Goal: Transaction & Acquisition: Obtain resource

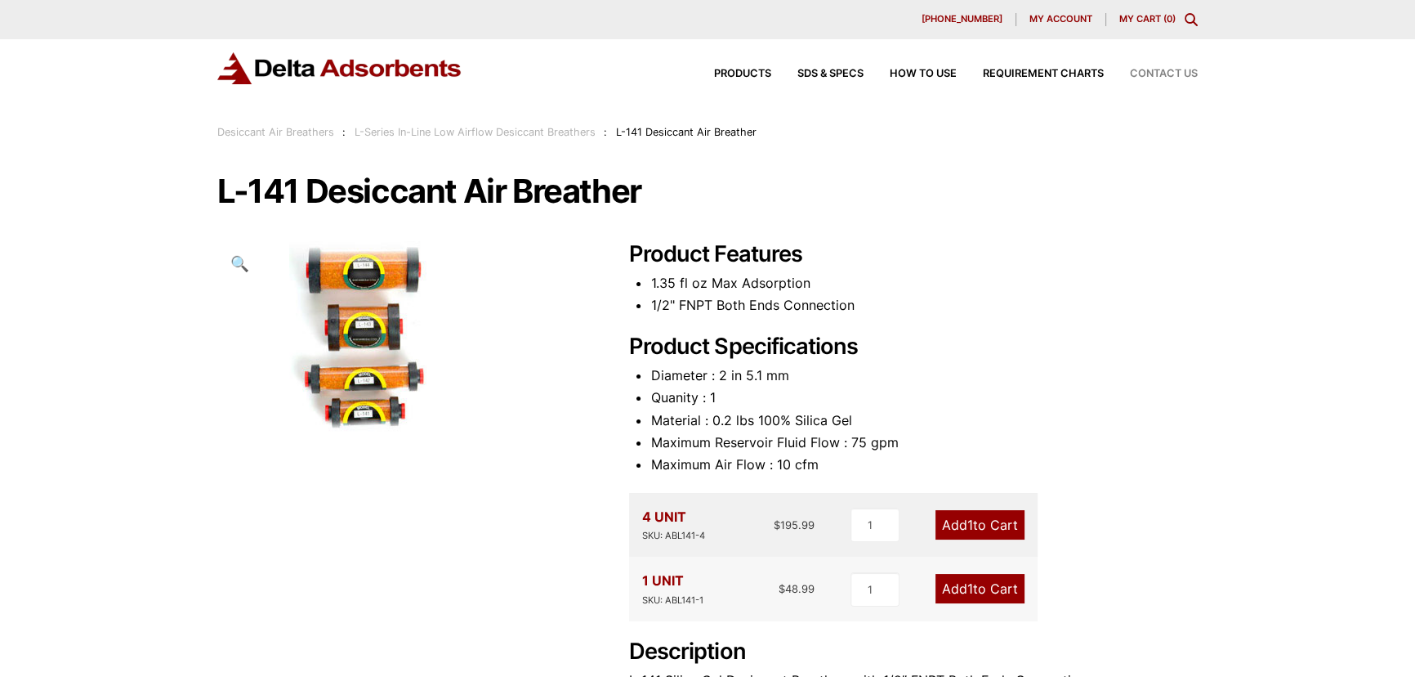
click at [1153, 75] on span "Contact Us" at bounding box center [1164, 74] width 68 height 11
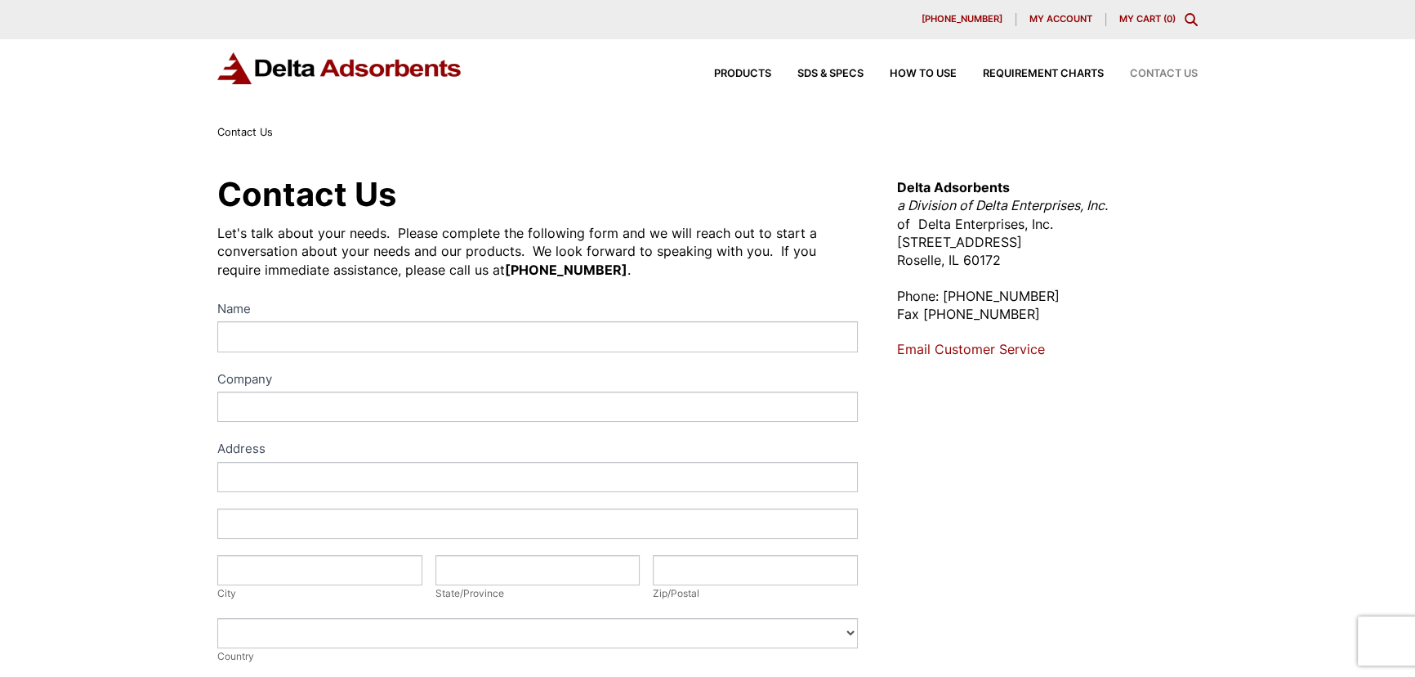
click at [980, 353] on link "Email Customer Service" at bounding box center [971, 349] width 148 height 16
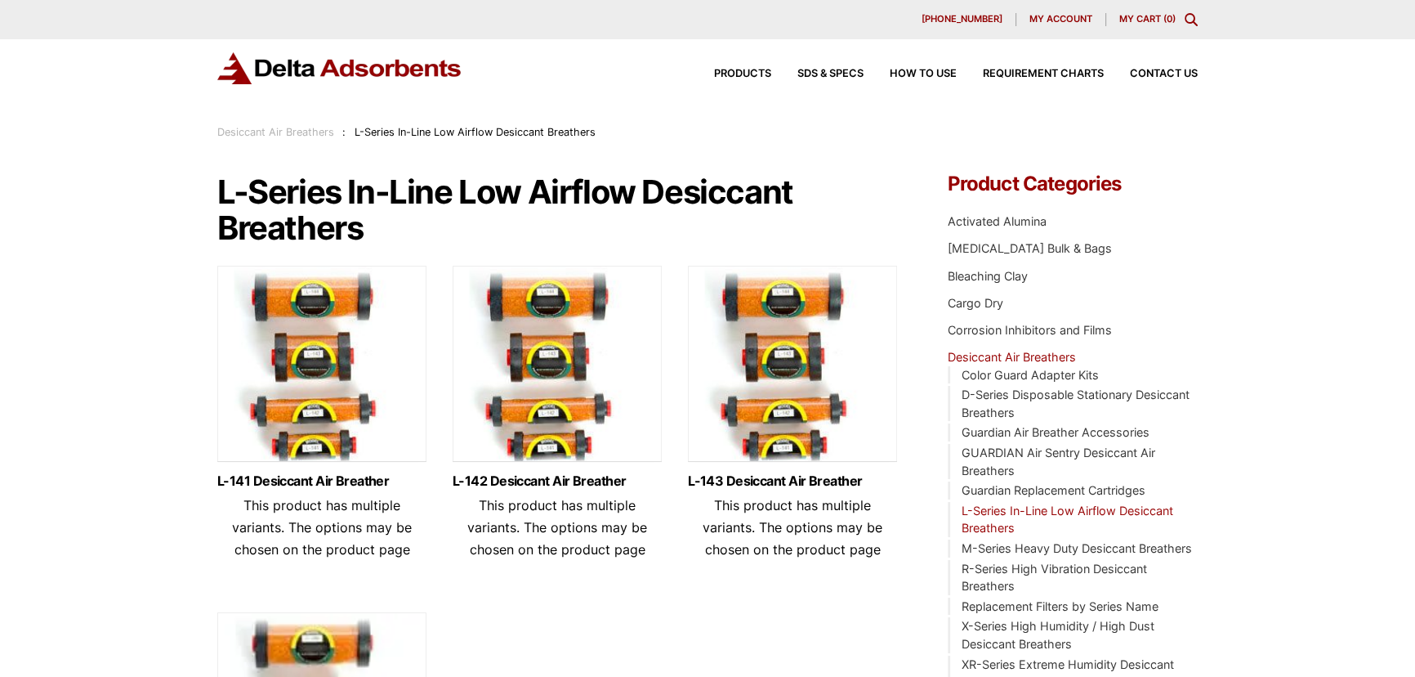
click at [318, 428] on img at bounding box center [321, 368] width 209 height 204
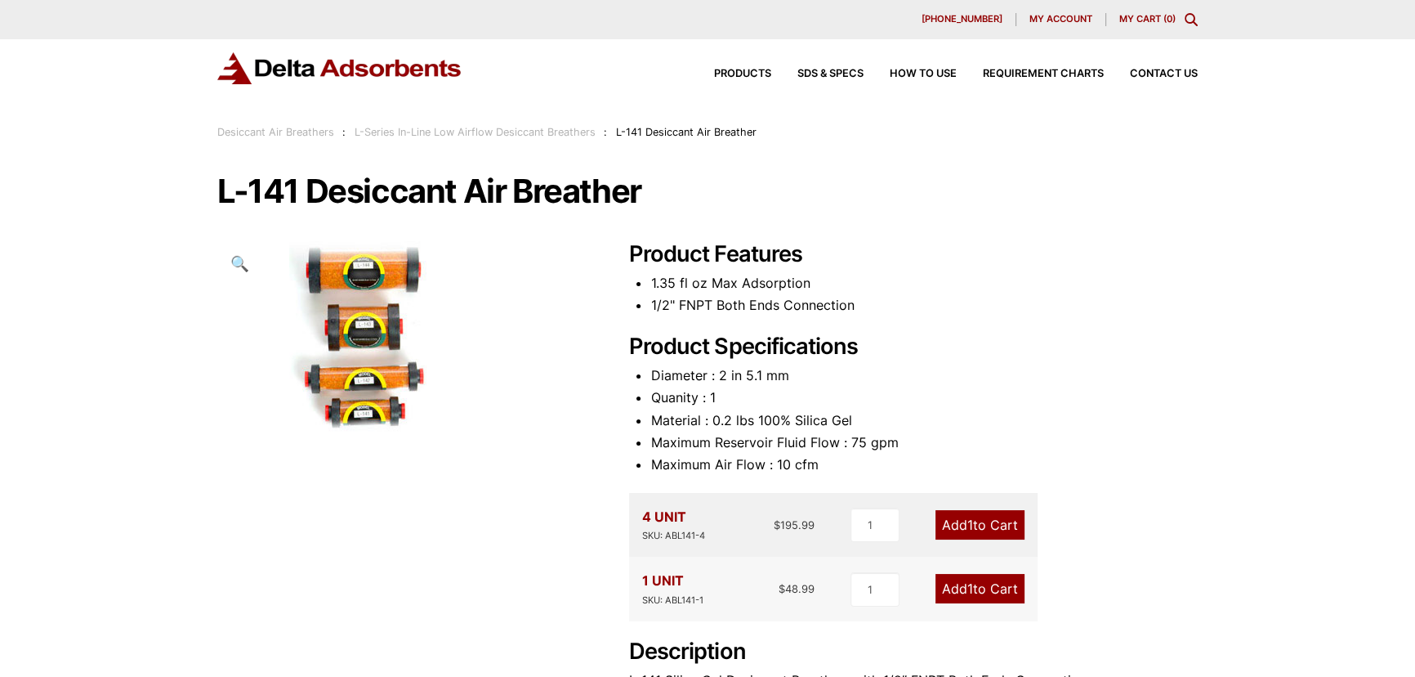
click at [341, 361] on img at bounding box center [372, 337] width 311 height 193
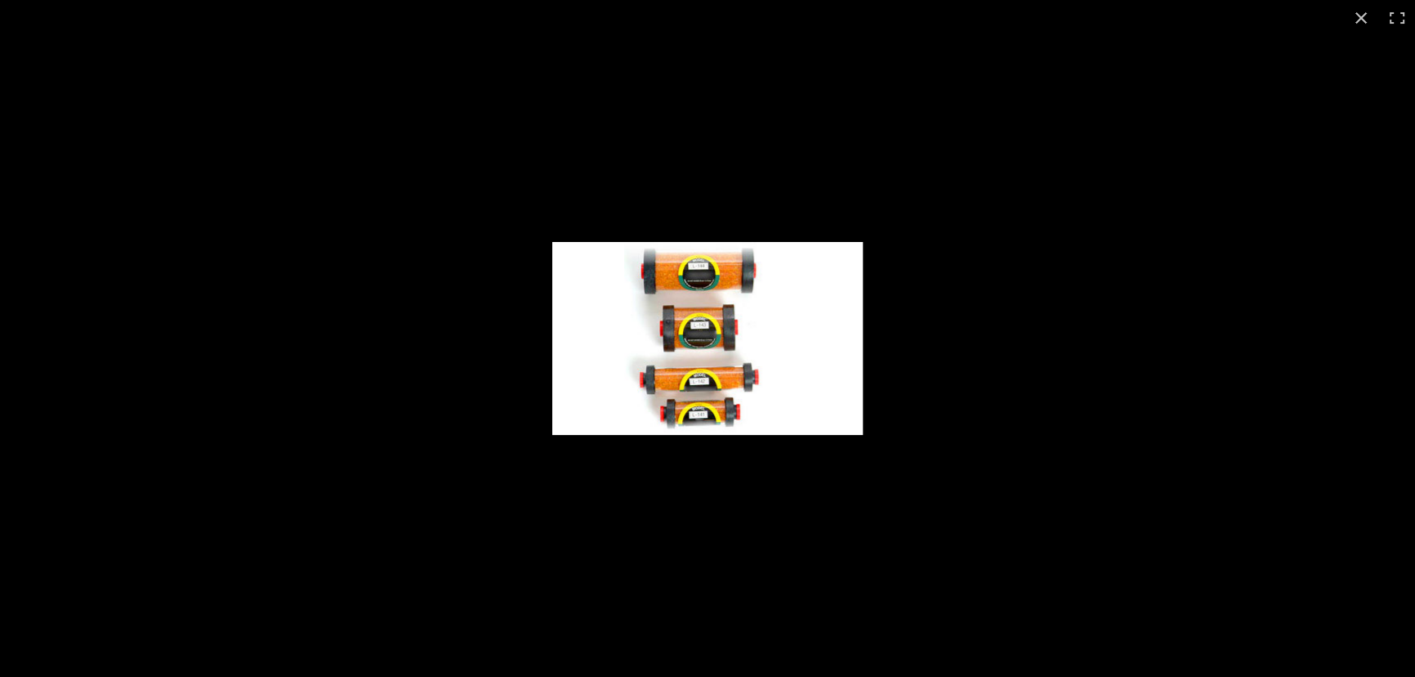
click at [686, 351] on img "Full screen image" at bounding box center [707, 338] width 311 height 193
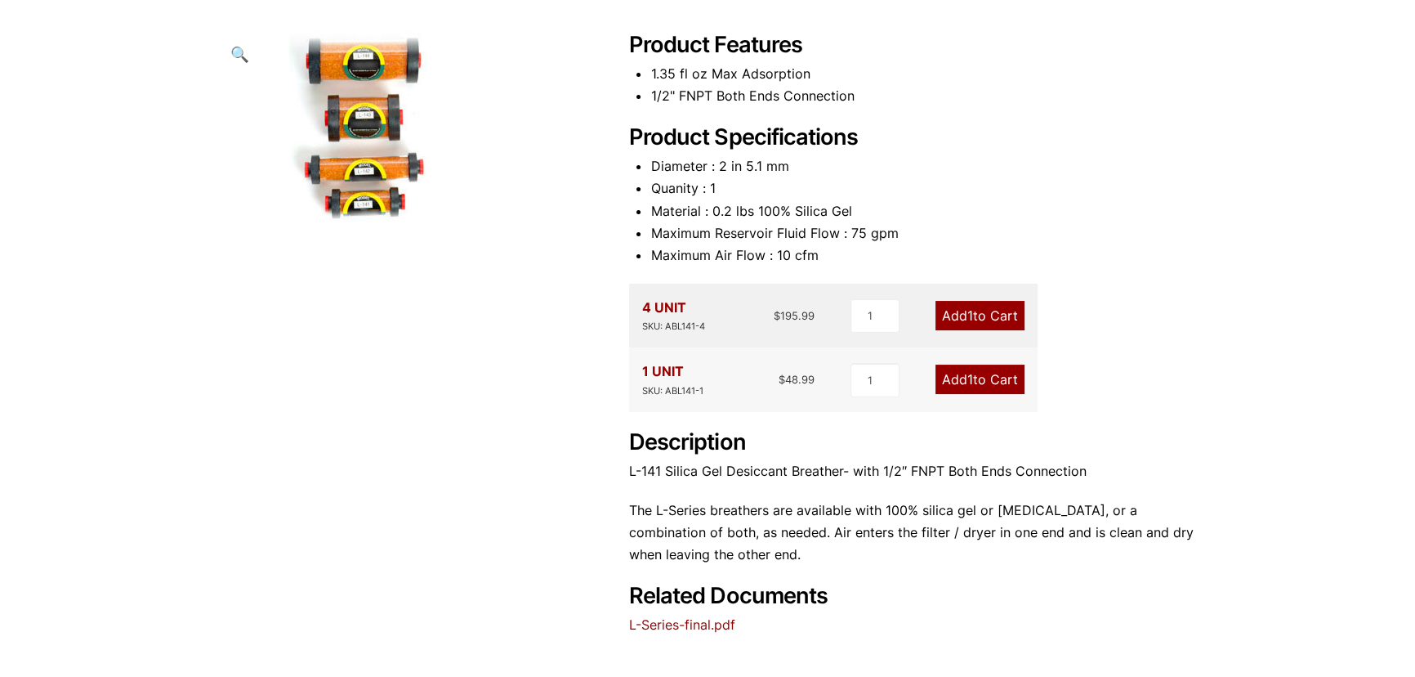
scroll to position [520, 0]
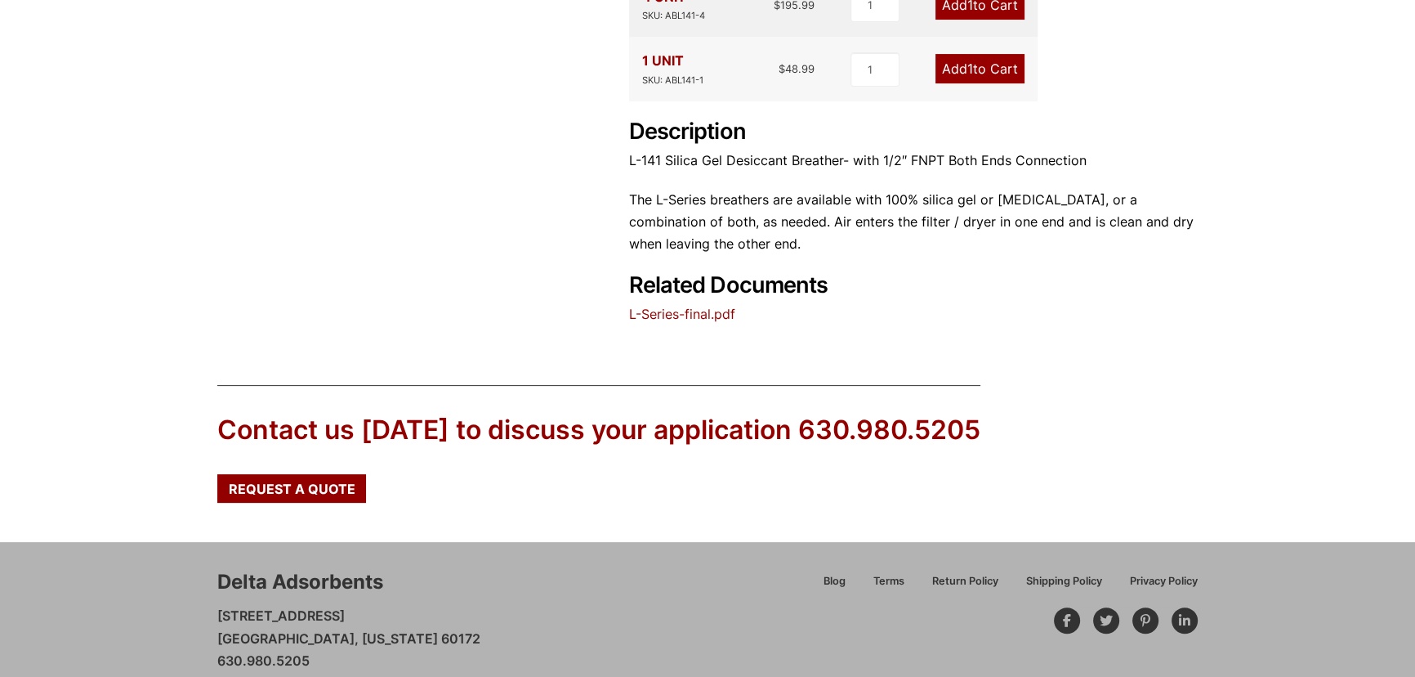
click at [708, 311] on link "L-Series-final.pdf" at bounding box center [682, 314] width 106 height 16
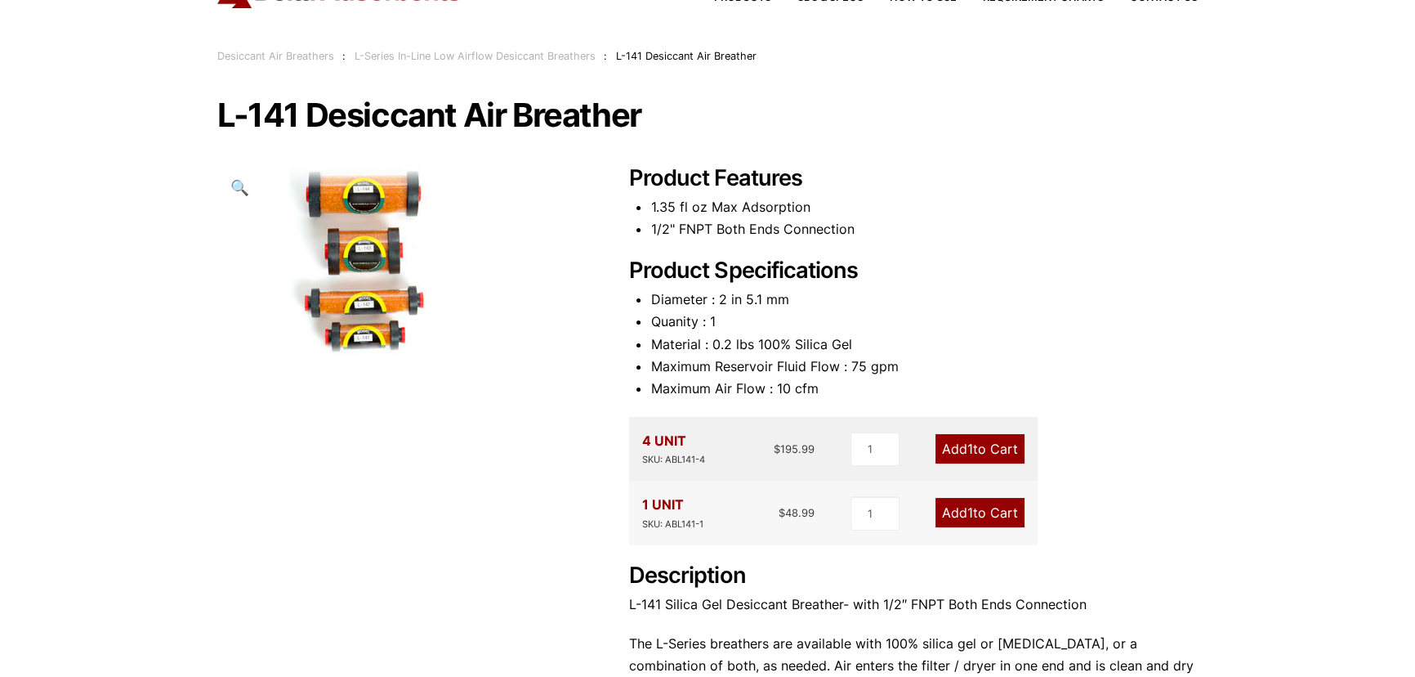
scroll to position [0, 0]
